Goal: Find specific page/section: Find specific page/section

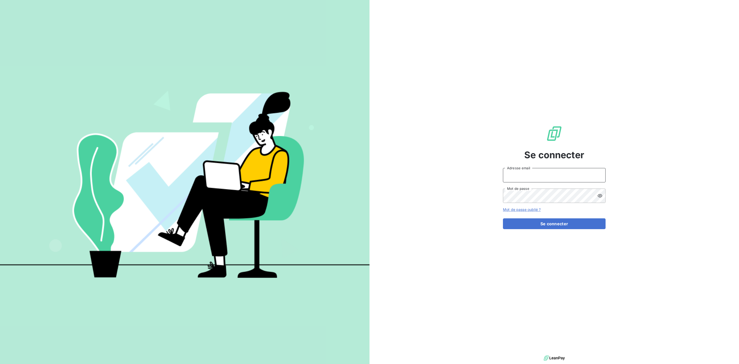
type input "[PERSON_NAME][EMAIL_ADDRESS][DOMAIN_NAME]"
click at [546, 232] on div "Se connecter xavier.ruez@met.com Adresse email Mot de passe Mot de passe oublié…" at bounding box center [554, 177] width 103 height 354
click at [551, 226] on button "Se connecter" at bounding box center [554, 223] width 103 height 11
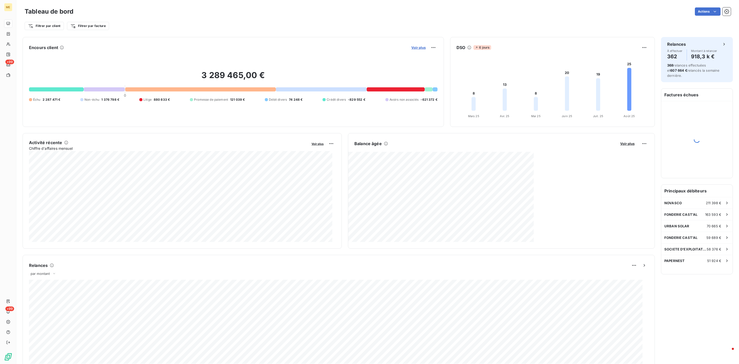
click at [417, 48] on span "Voir plus" at bounding box center [418, 47] width 14 height 4
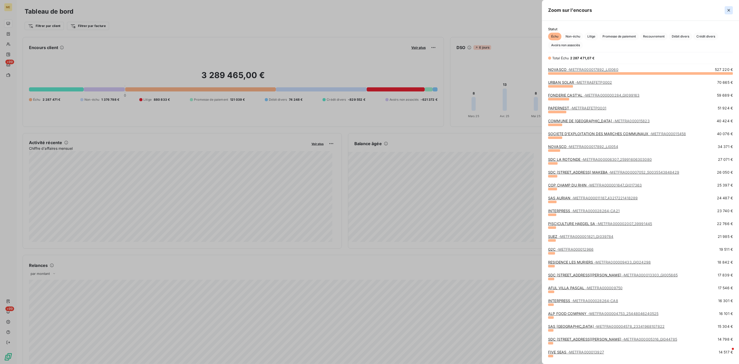
scroll to position [284, 191]
click at [726, 11] on icon "button" at bounding box center [728, 10] width 5 height 5
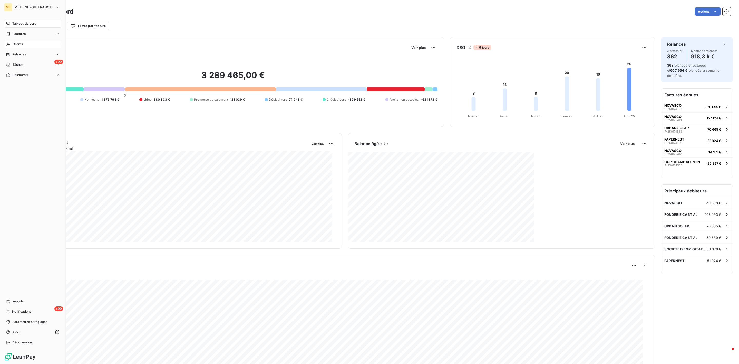
click at [18, 42] on span "Clients" at bounding box center [18, 44] width 10 height 5
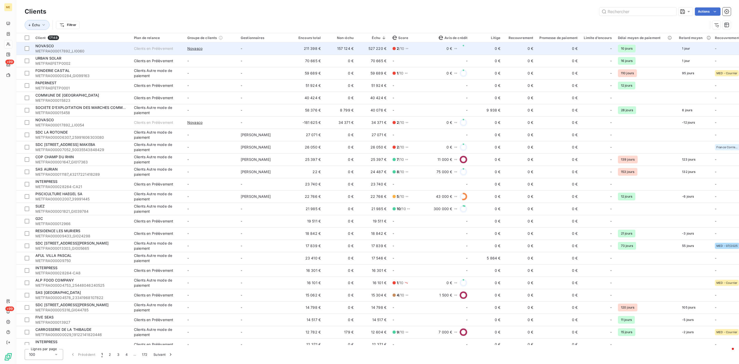
click at [105, 51] on span "METFRA000017892_LI0060" at bounding box center [81, 50] width 92 height 5
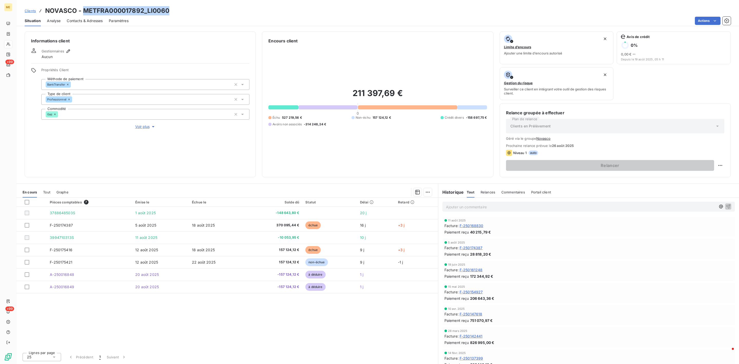
drag, startPoint x: 84, startPoint y: 13, endPoint x: 179, endPoint y: 14, distance: 94.9
click at [179, 14] on div "Clients NOVASCO - METFRA000017892_LI0060" at bounding box center [377, 10] width 722 height 9
copy h3 "METFRA000017892_LI0060"
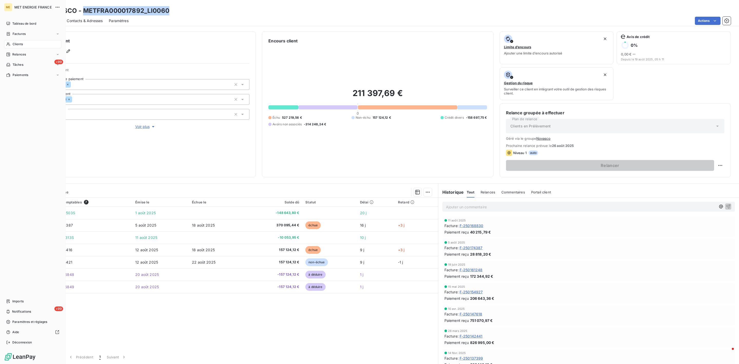
click at [16, 47] on div "Clients" at bounding box center [32, 44] width 57 height 8
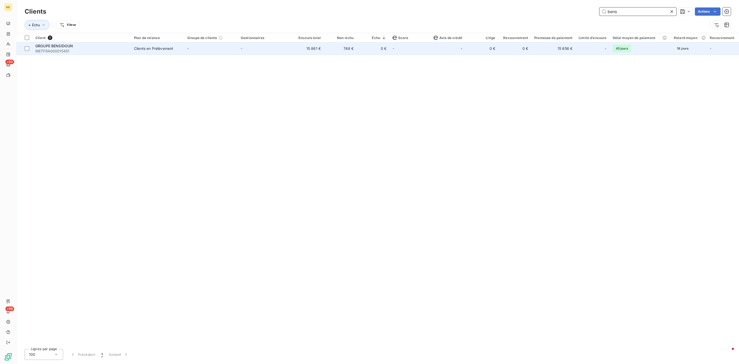
type input "bens"
click at [314, 49] on td "15 861 €" at bounding box center [307, 48] width 33 height 12
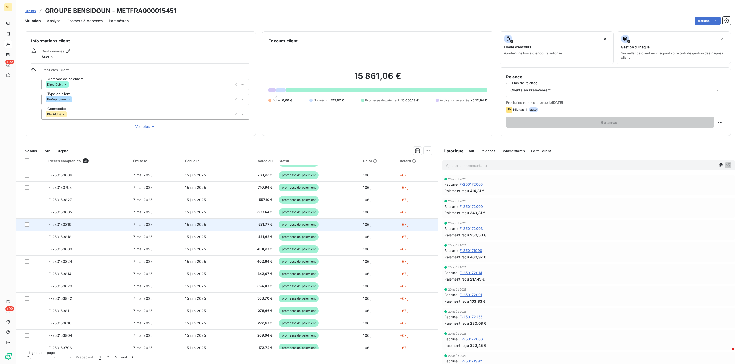
scroll to position [125, 0]
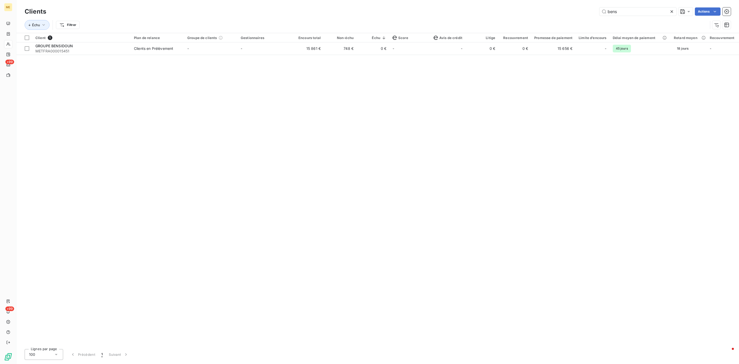
drag, startPoint x: 591, startPoint y: 12, endPoint x: 535, endPoint y: 12, distance: 55.4
click at [542, 12] on div "bens Actions" at bounding box center [391, 11] width 678 height 8
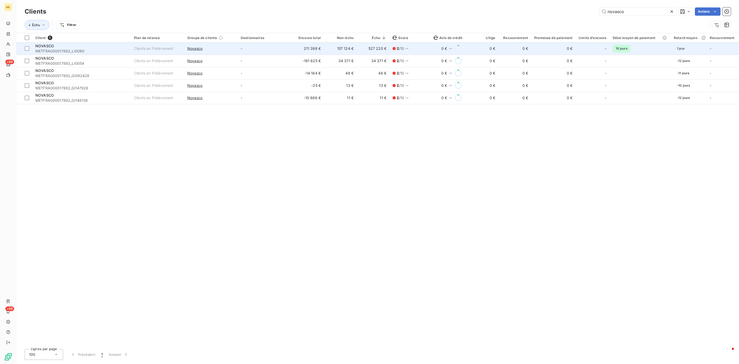
type input "novasco"
click at [273, 49] on td "-" at bounding box center [264, 48] width 53 height 12
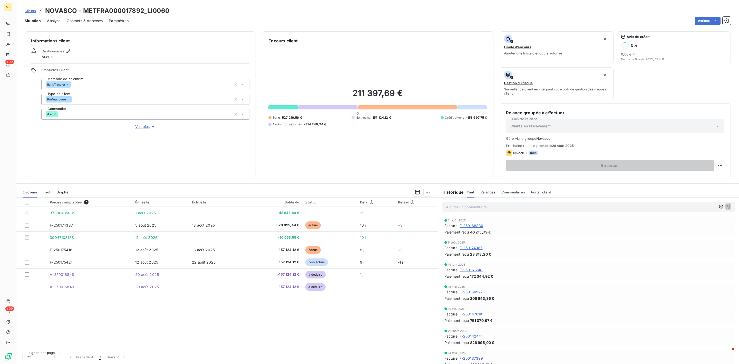
click at [31, 9] on span "Clients" at bounding box center [30, 11] width 11 height 4
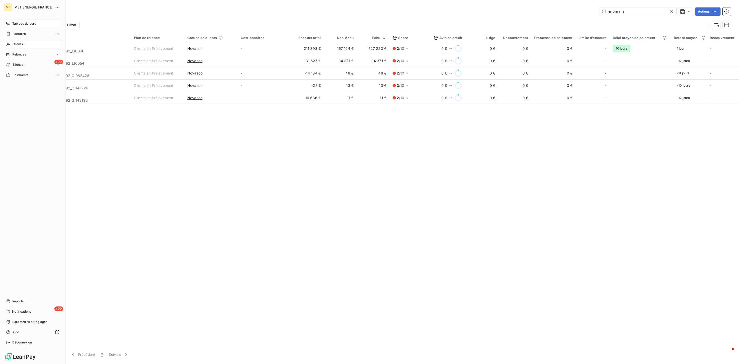
click at [12, 20] on div "Tableau de bord" at bounding box center [32, 23] width 57 height 8
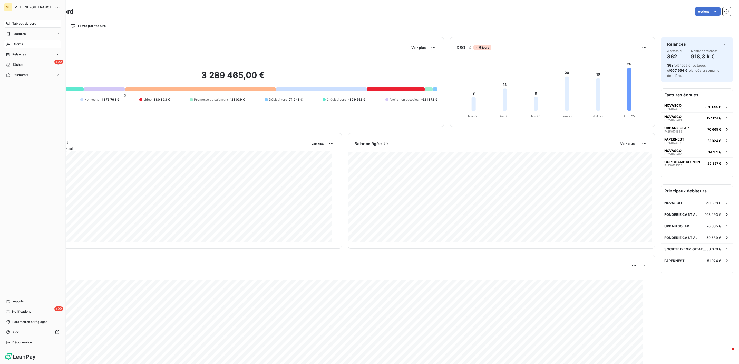
click at [13, 43] on span "Clients" at bounding box center [18, 44] width 10 height 5
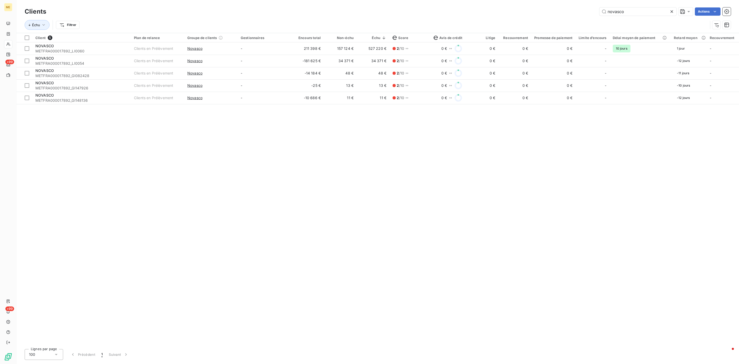
click at [670, 13] on icon at bounding box center [671, 11] width 5 height 5
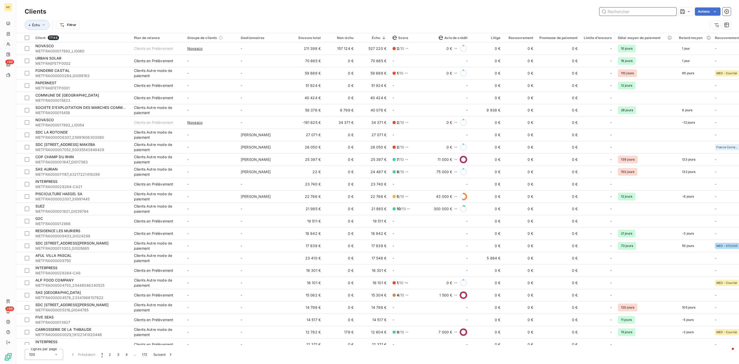
click at [613, 12] on input "text" at bounding box center [637, 11] width 77 height 8
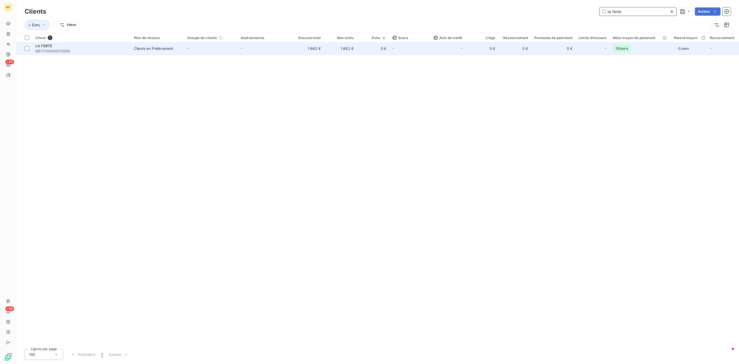
type input "la ferte"
click at [60, 46] on div "LA FERTE" at bounding box center [81, 45] width 92 height 5
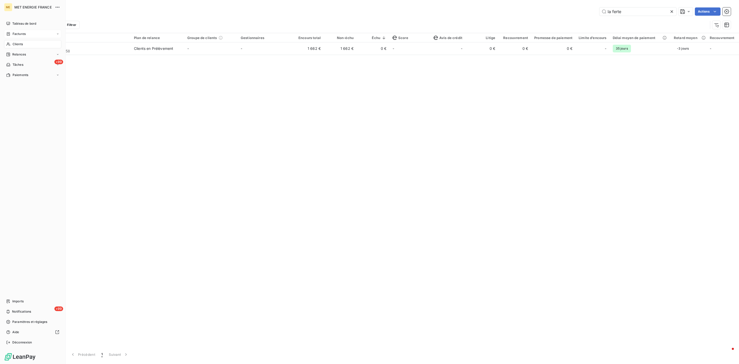
click at [8, 34] on icon at bounding box center [8, 34] width 4 height 4
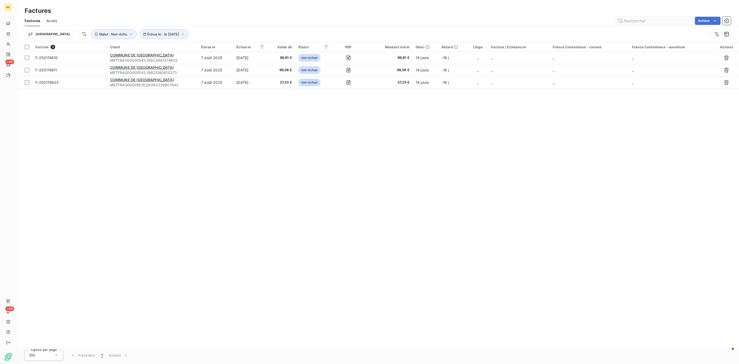
click at [643, 18] on input "text" at bounding box center [654, 21] width 77 height 8
click at [643, 20] on input "text" at bounding box center [654, 21] width 77 height 8
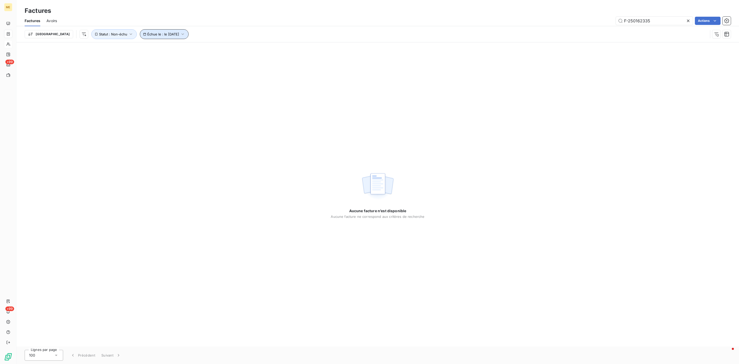
click at [148, 36] on span "Échue le : le [DATE]" at bounding box center [163, 34] width 32 height 4
click at [120, 142] on button "Supprimer le filtre" at bounding box center [156, 146] width 85 height 11
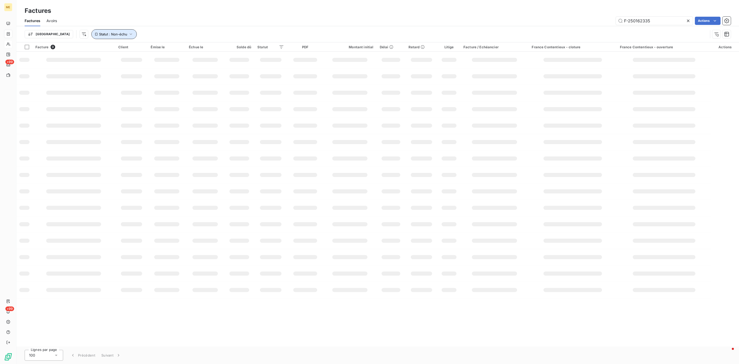
click at [94, 36] on button "Statut : Non-échu" at bounding box center [113, 34] width 45 height 10
click at [85, 63] on span "Supprimer le filtre" at bounding box center [91, 61] width 30 height 5
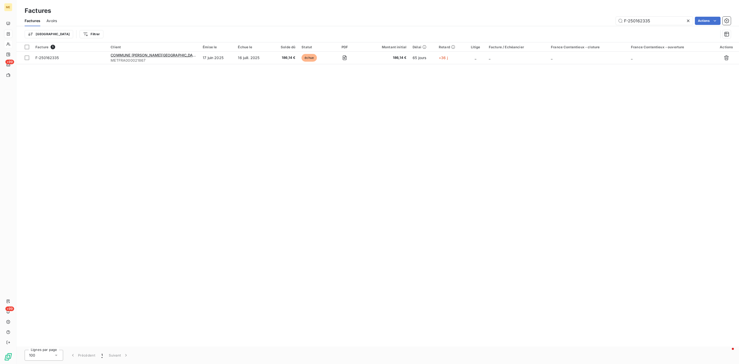
drag, startPoint x: 213, startPoint y: 84, endPoint x: 226, endPoint y: 77, distance: 14.5
click at [213, 84] on div "Facture 1 Client Émise le Échue le Solde dû Statut PDF Montant initial Délai Re…" at bounding box center [377, 194] width 722 height 304
drag, startPoint x: 654, startPoint y: 19, endPoint x: 464, endPoint y: 18, distance: 190.6
click at [468, 19] on div "F-250162335 Actions" at bounding box center [397, 21] width 668 height 8
type input "[PERSON_NAME]"
